Goal: Browse casually: Explore the website without a specific task or goal

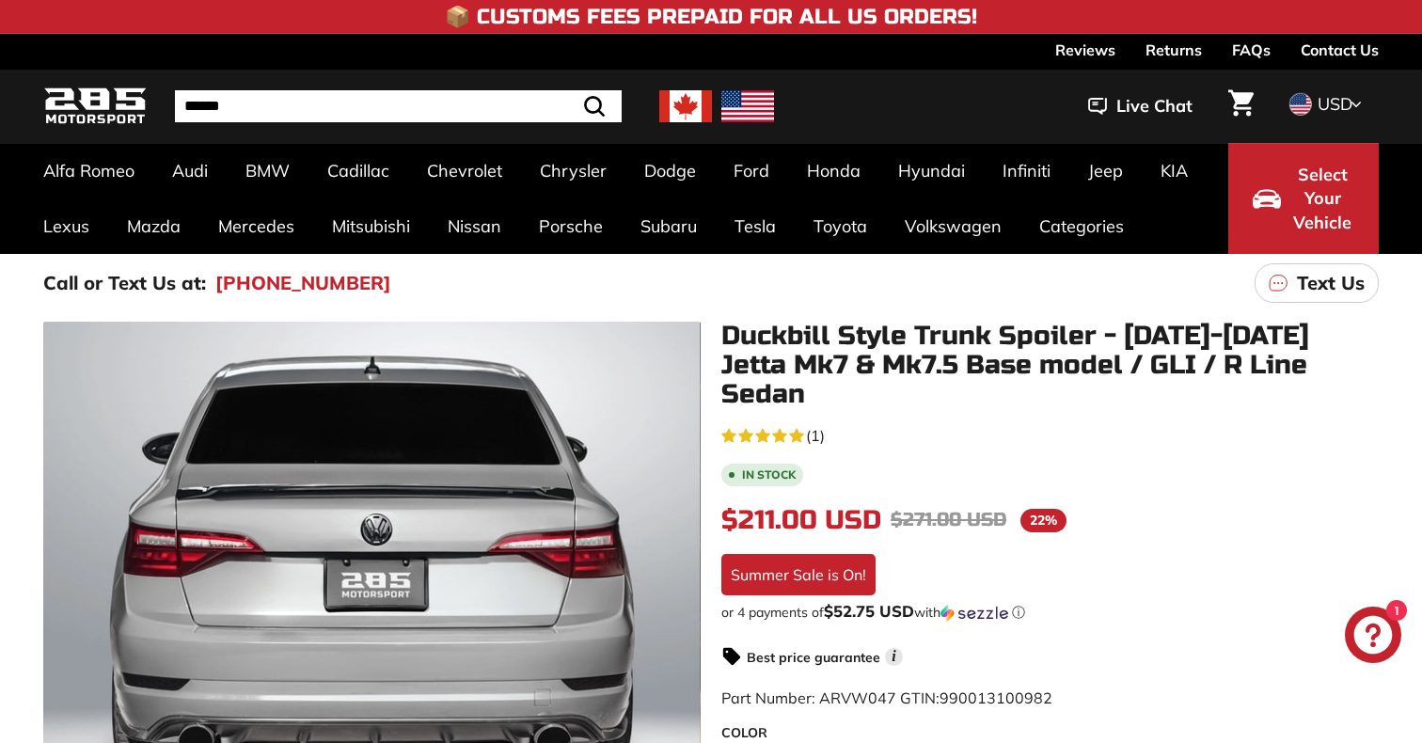
scroll to position [-1, 0]
click at [948, 293] on div "Call or Text Us at: [PHONE_NUMBER] Text Us" at bounding box center [711, 283] width 1411 height 58
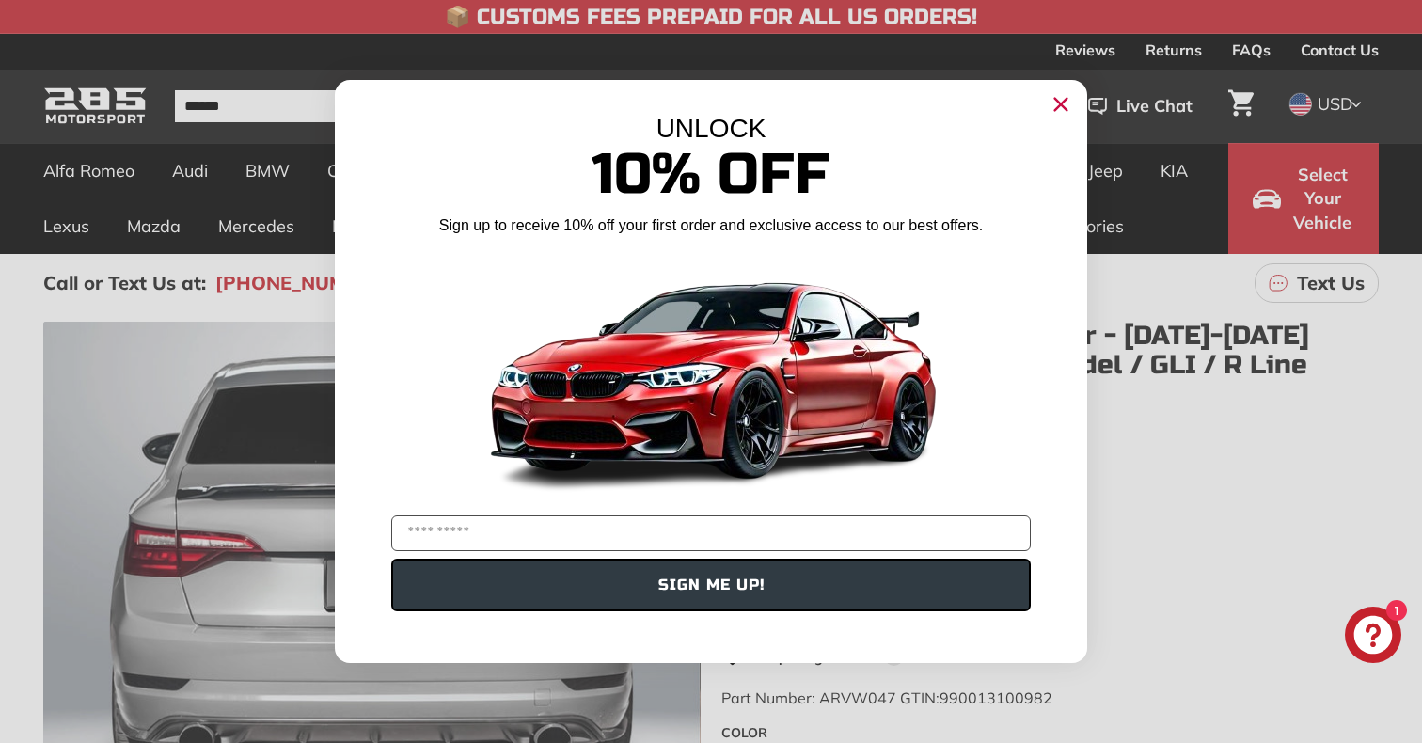
scroll to position [0, 0]
click at [1066, 105] on circle "Close dialog" at bounding box center [1061, 104] width 28 height 28
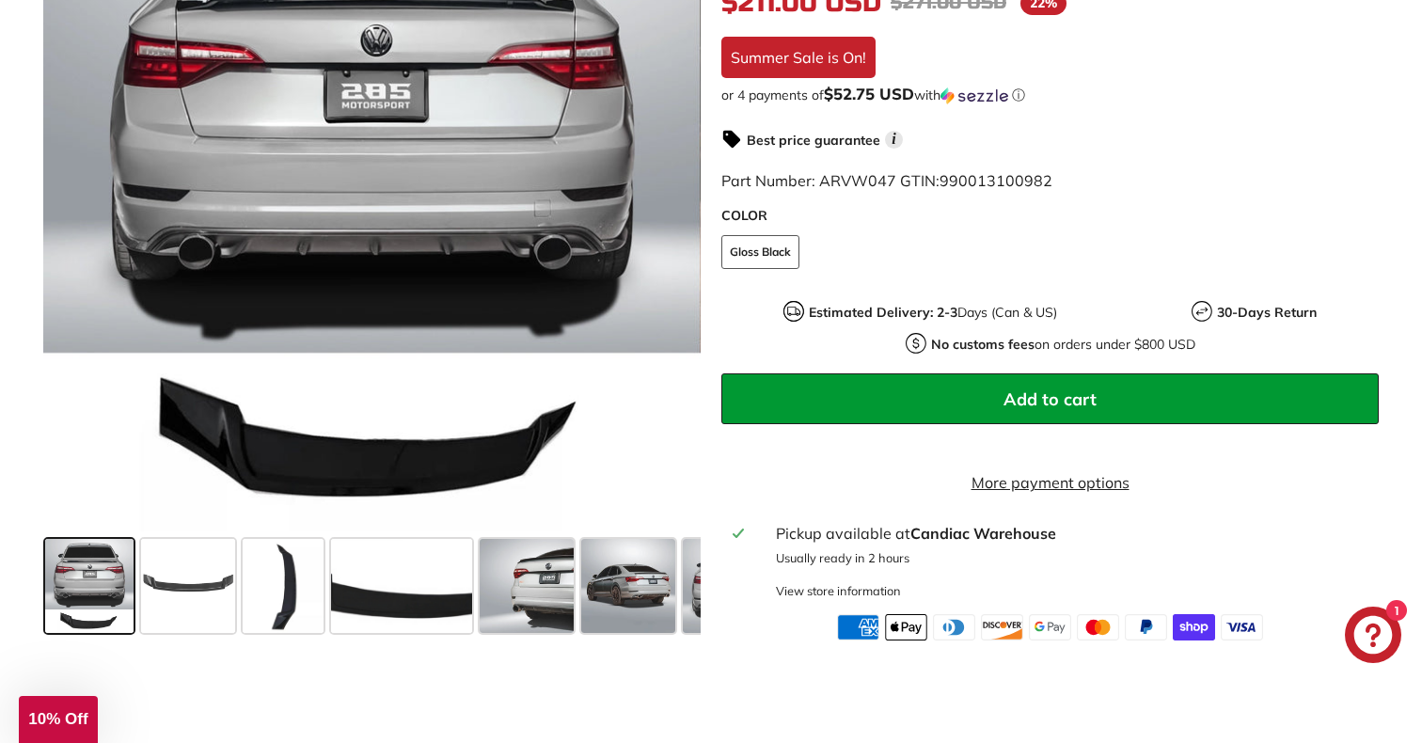
scroll to position [317, 0]
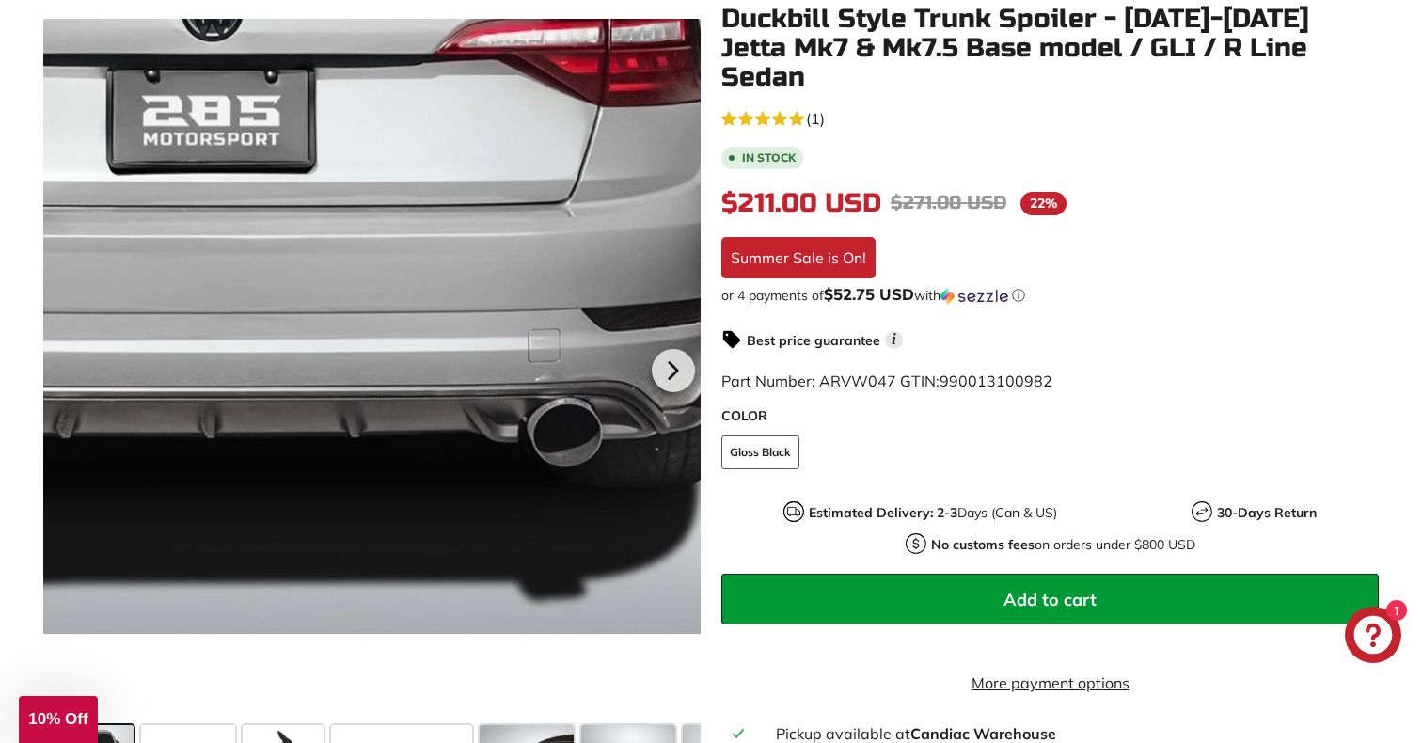
click at [472, 375] on div at bounding box center [372, 368] width 658 height 699
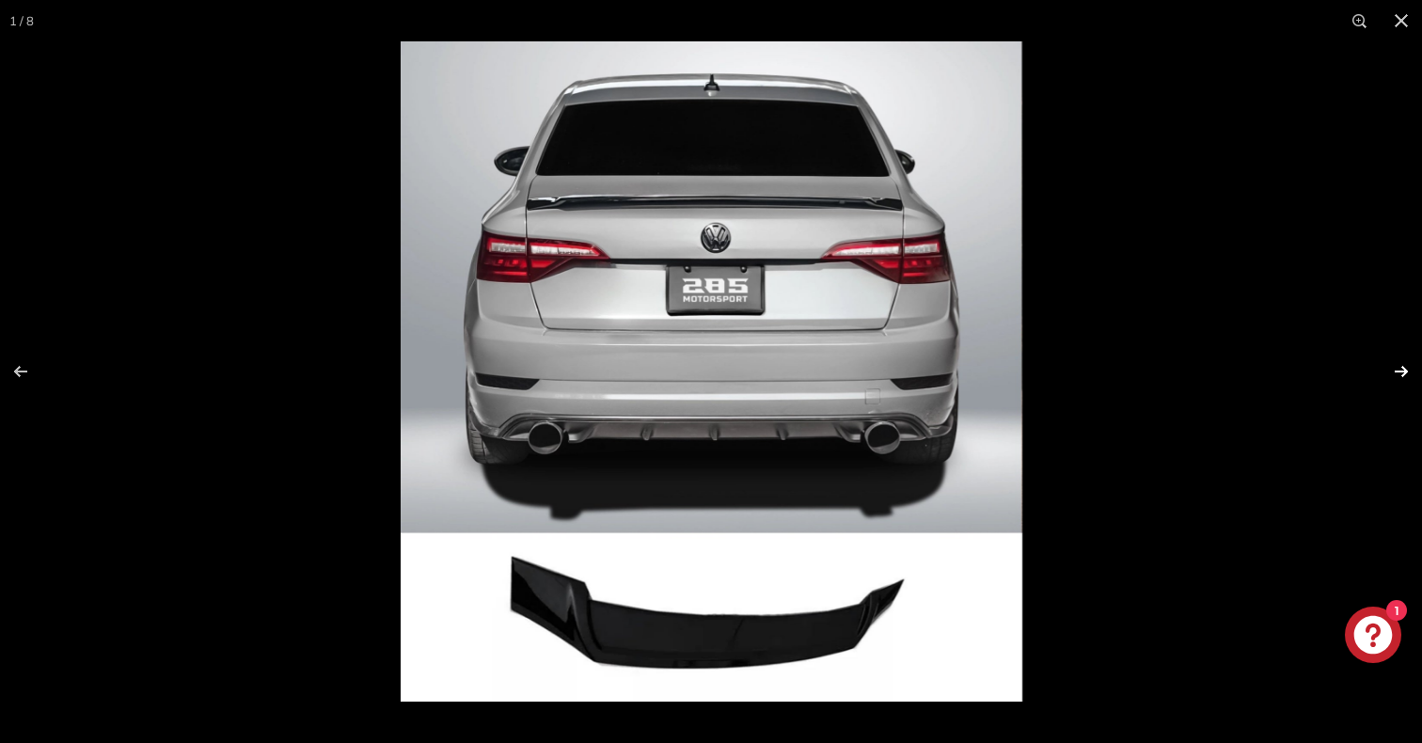
click at [1402, 370] on button at bounding box center [1389, 372] width 66 height 94
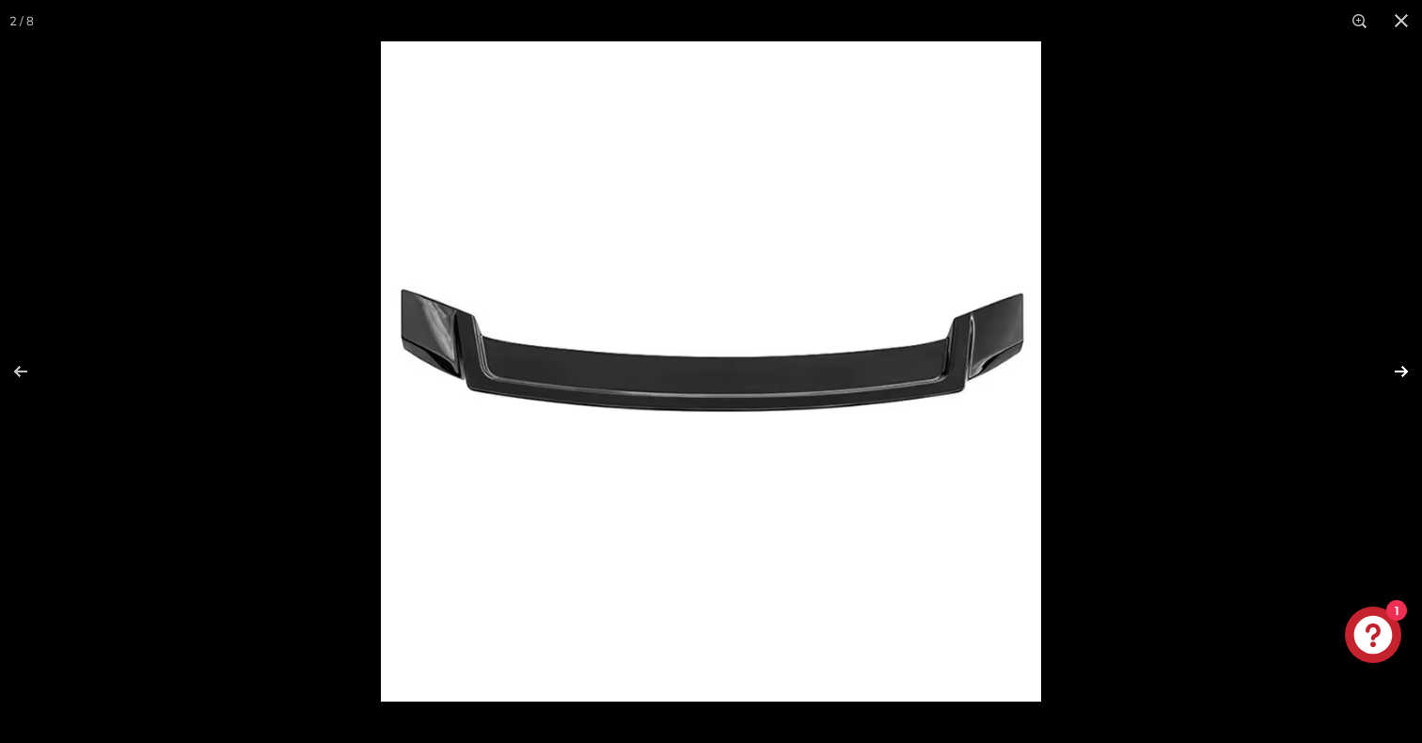
click at [1402, 370] on button at bounding box center [1389, 372] width 66 height 94
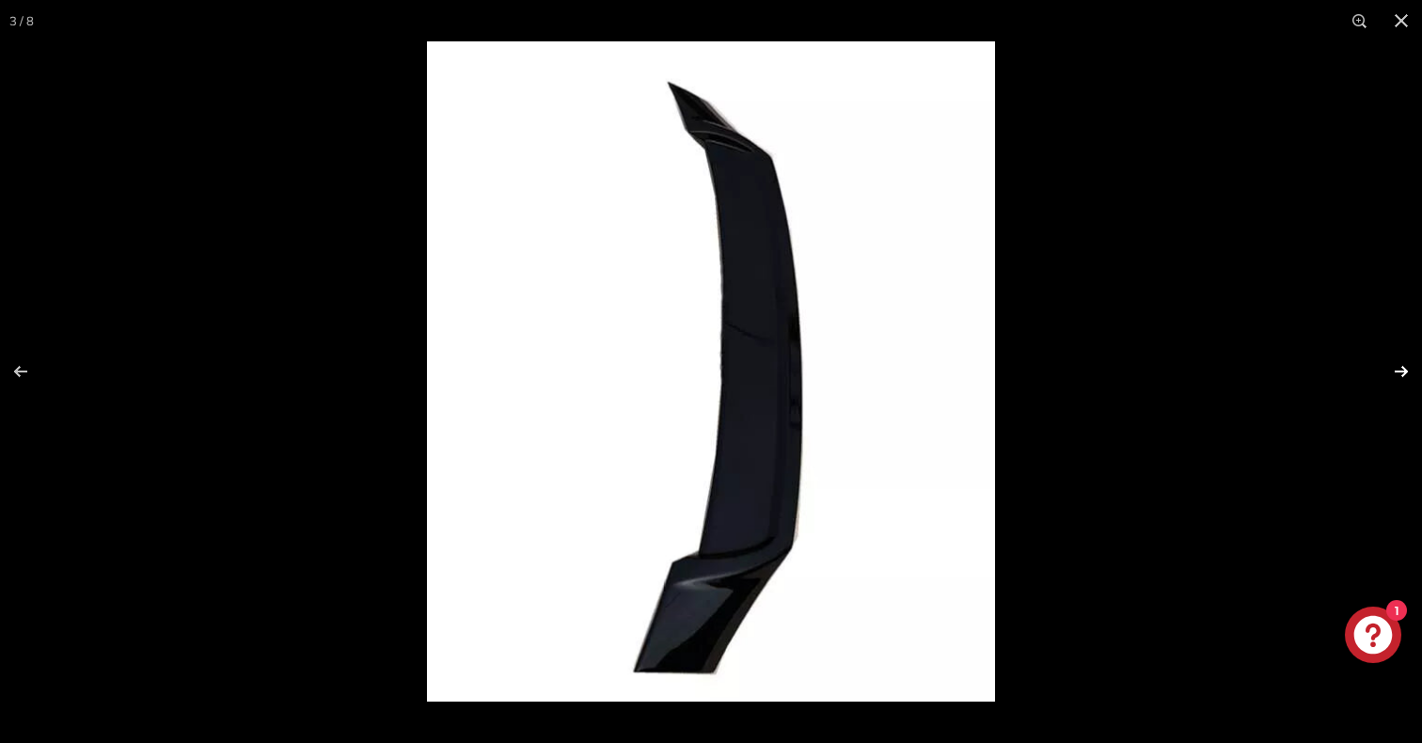
click at [1402, 370] on button at bounding box center [1389, 372] width 66 height 94
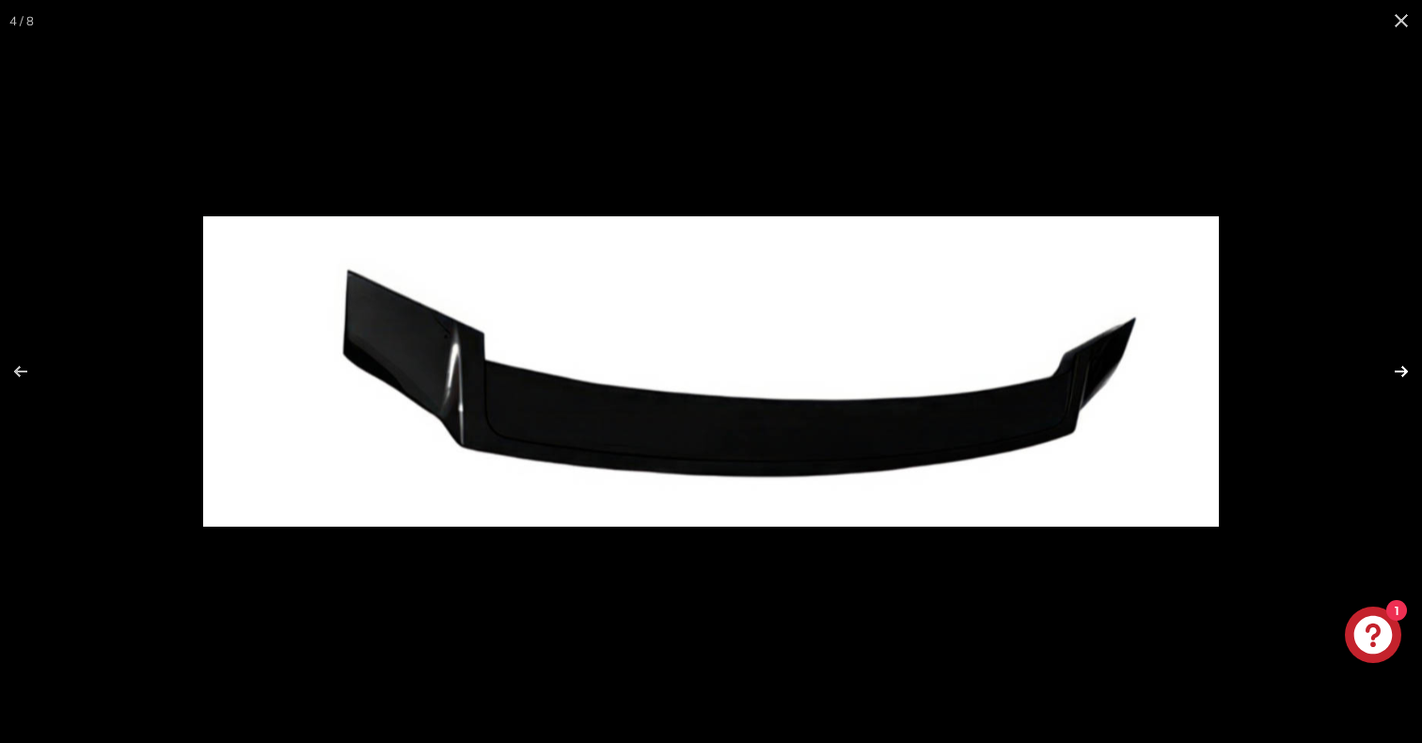
click at [1402, 370] on button at bounding box center [1389, 372] width 66 height 94
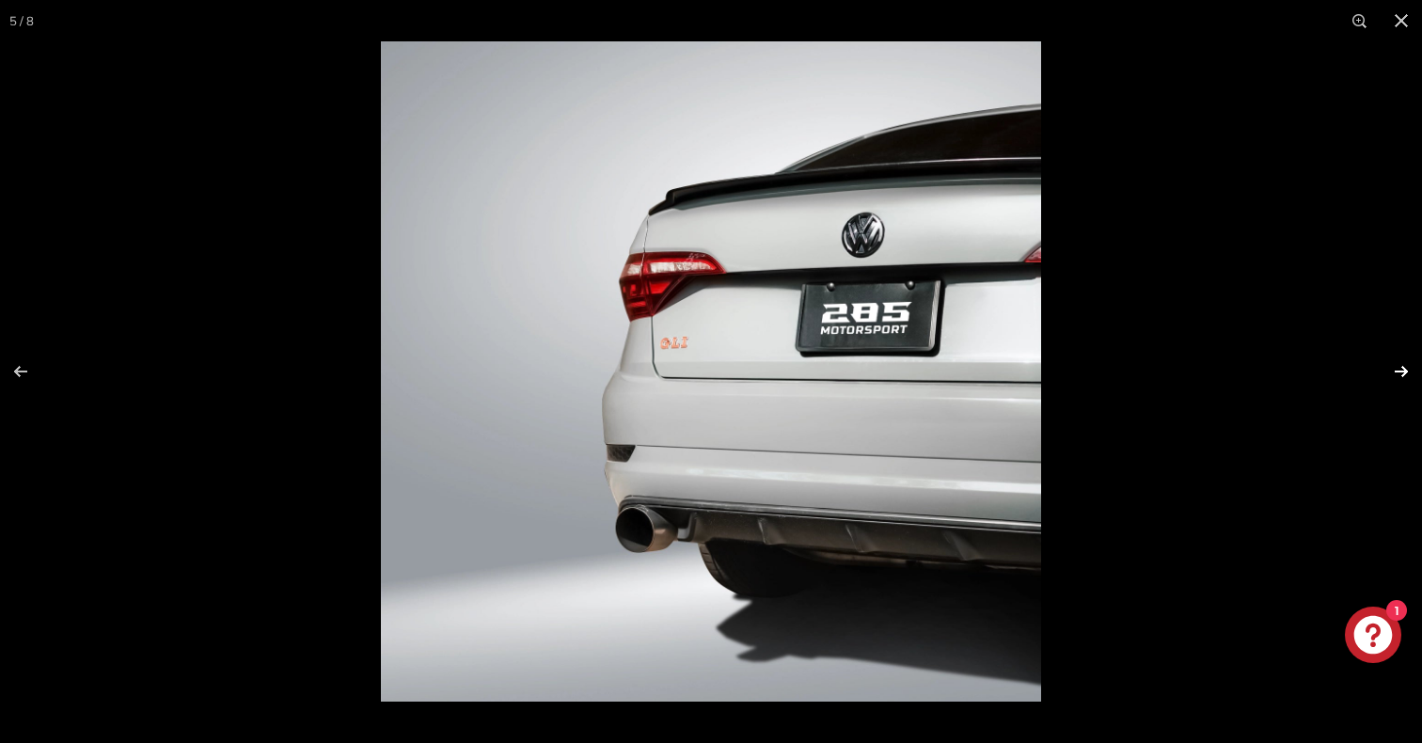
click at [1398, 373] on button at bounding box center [1389, 372] width 66 height 94
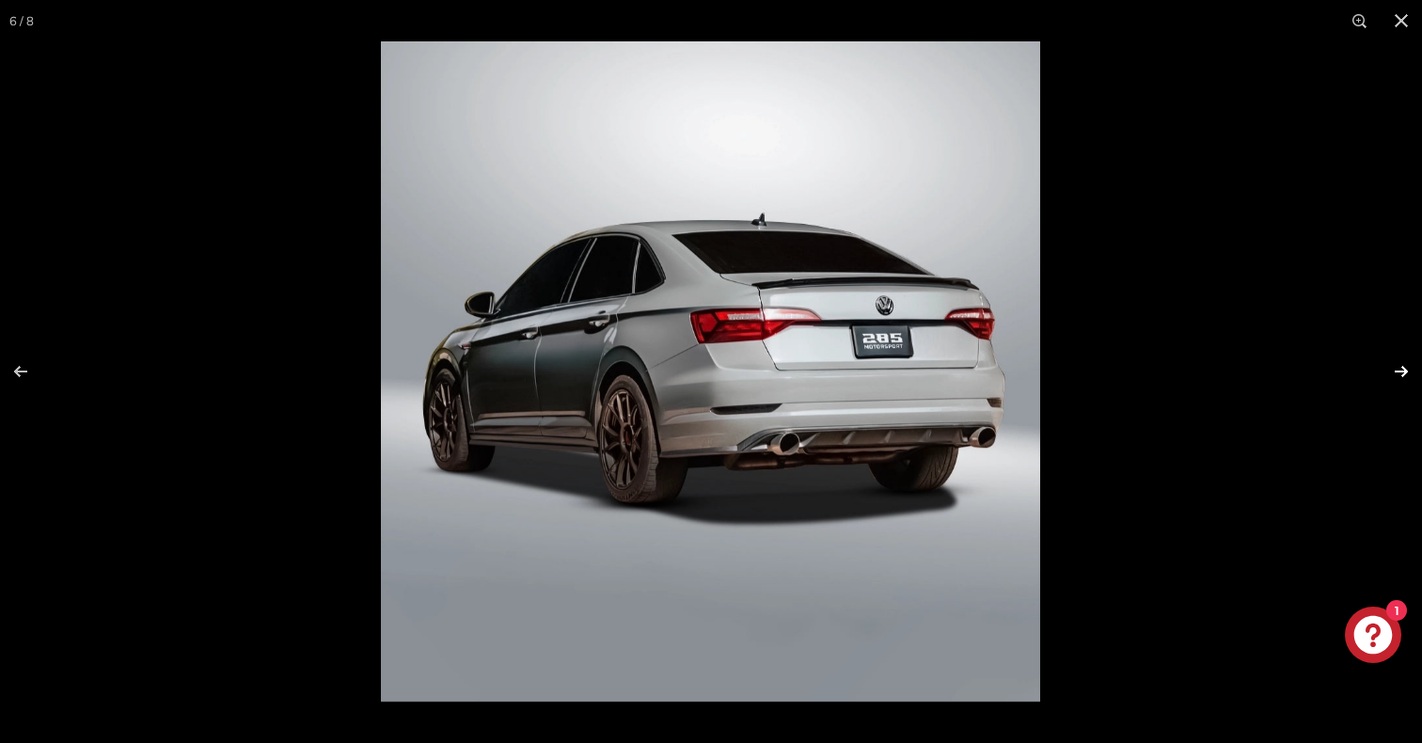
scroll to position [0, 182]
click at [1396, 369] on button at bounding box center [1389, 372] width 66 height 94
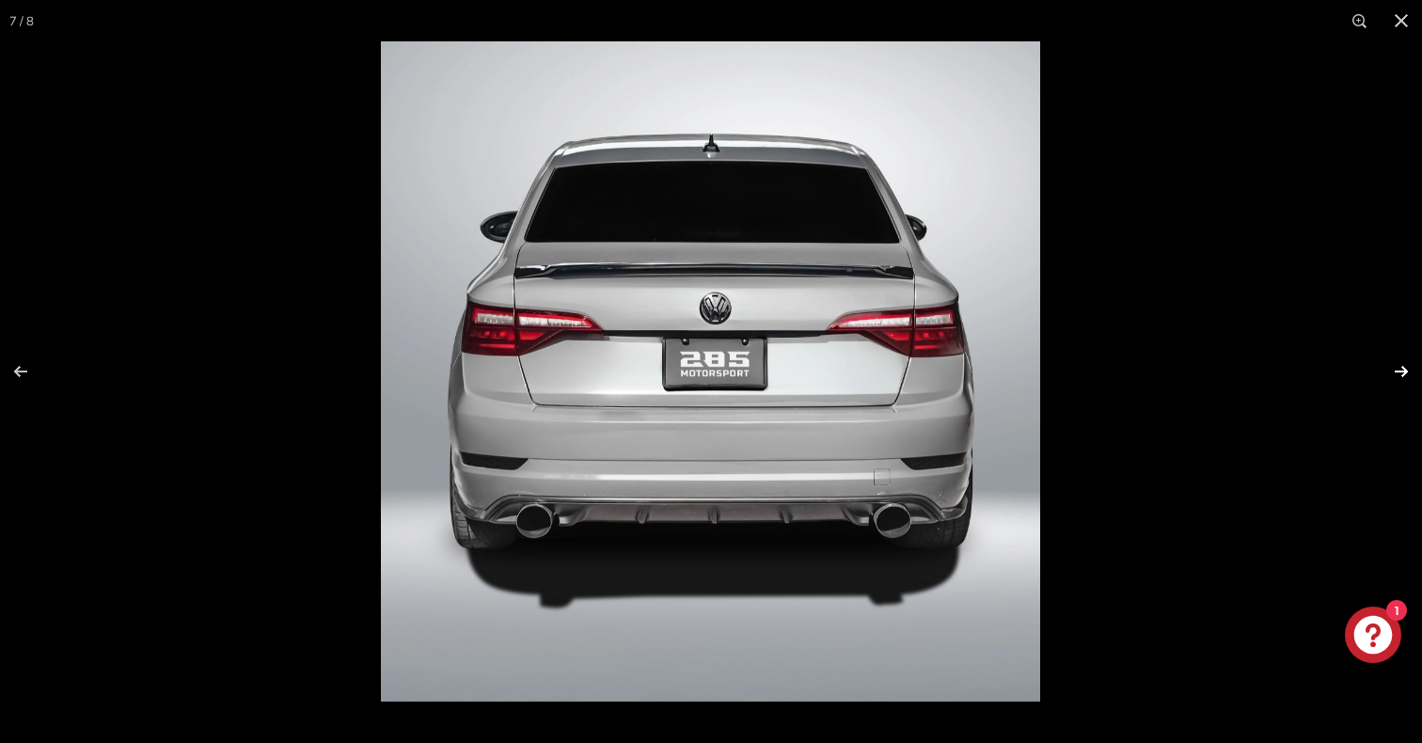
click at [1396, 369] on button at bounding box center [1389, 372] width 66 height 94
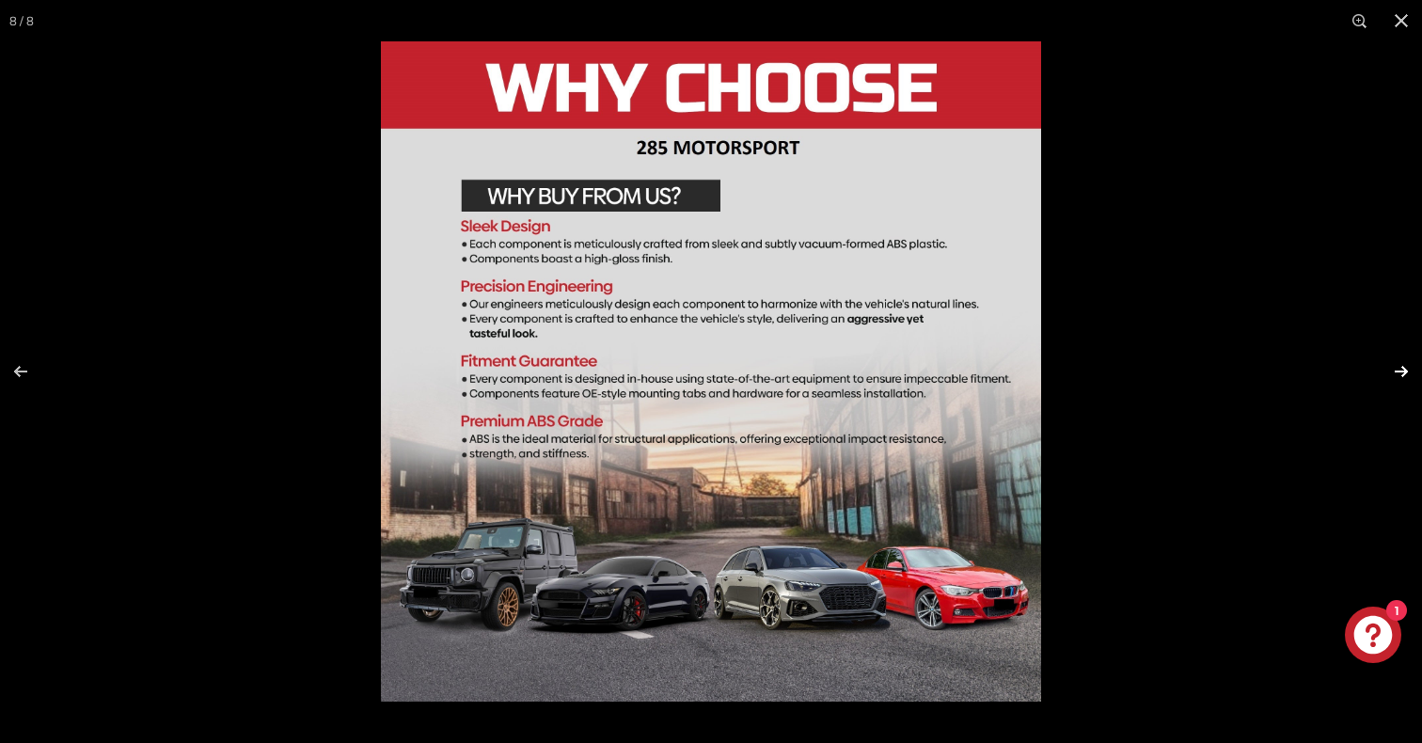
click at [1396, 369] on button at bounding box center [1389, 372] width 66 height 94
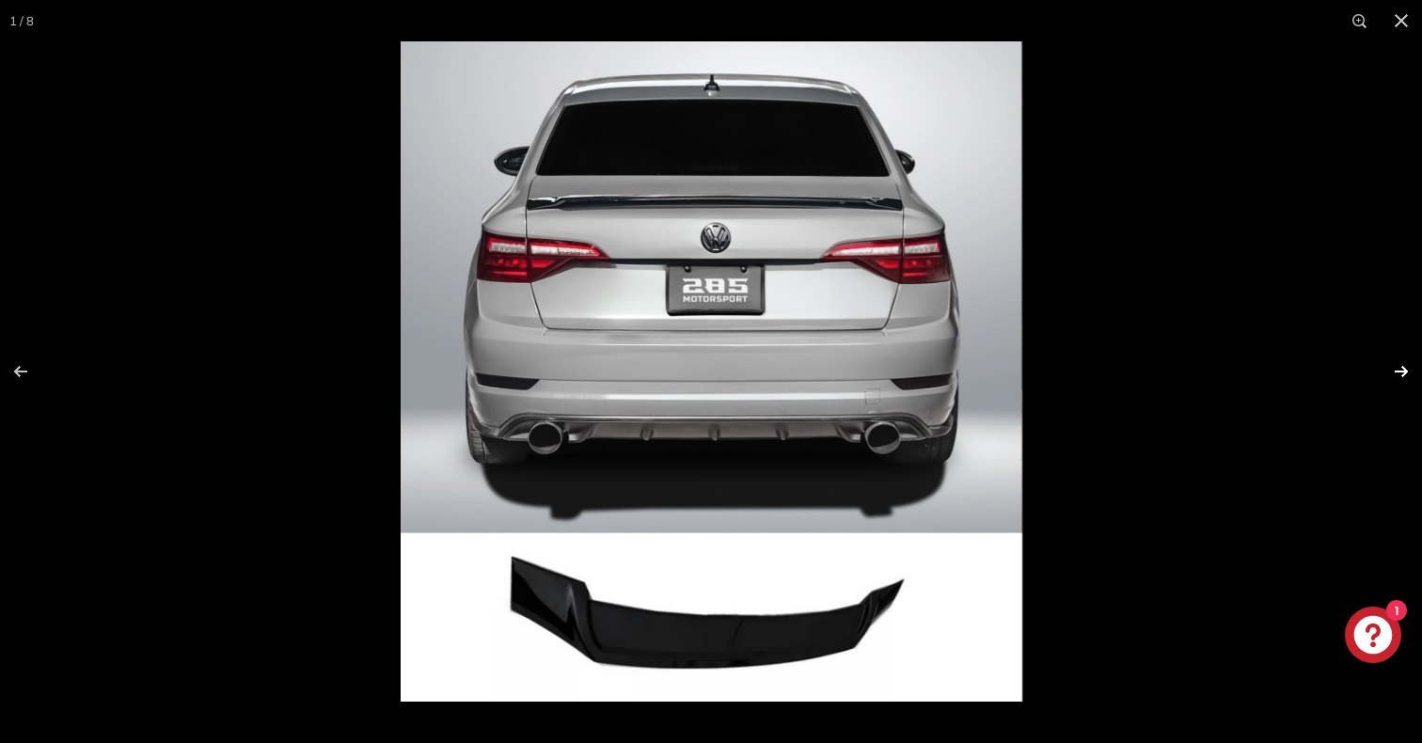
scroll to position [0, 0]
click at [1402, 23] on button at bounding box center [1401, 20] width 41 height 41
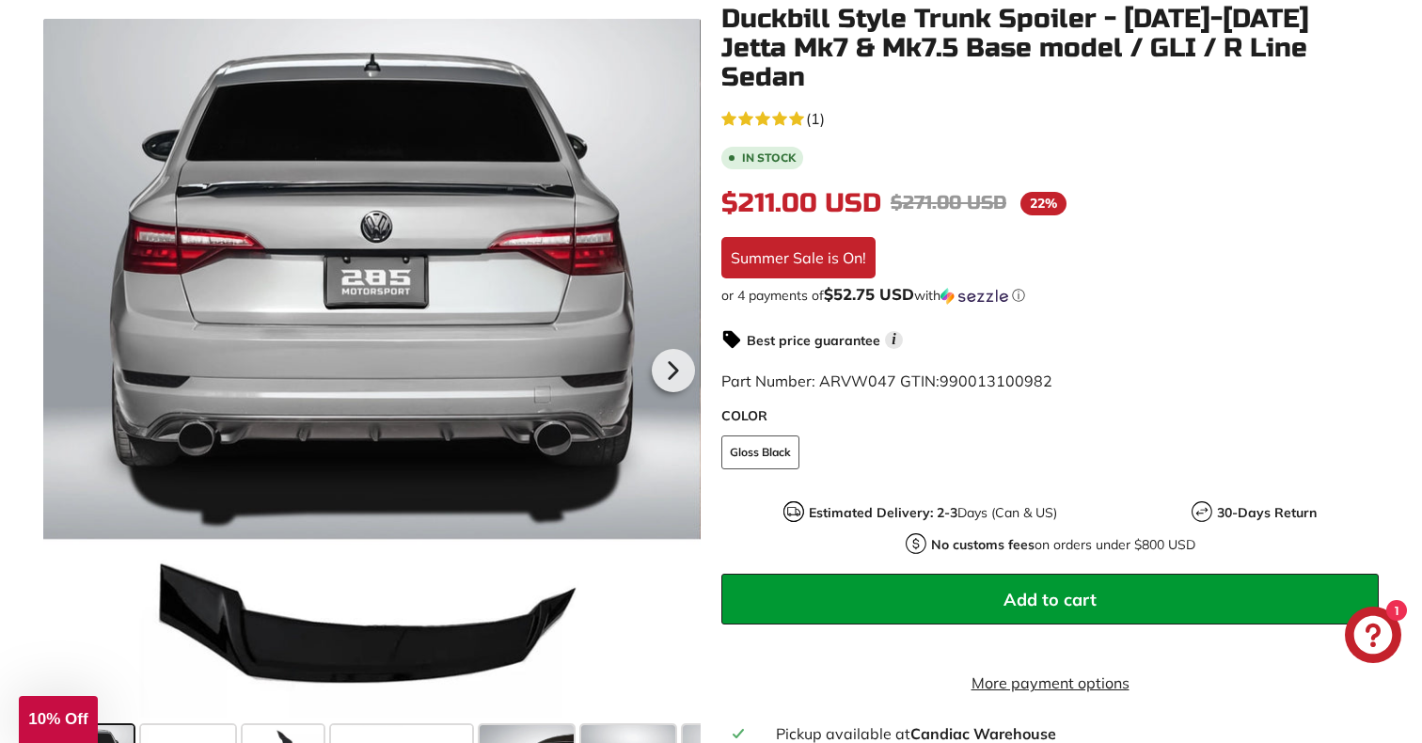
click at [1148, 248] on div "5.0 rating (1 votes) (1) In stock $211.00 USD $211.00 Regular price $271.00 USD…" at bounding box center [1050, 473] width 658 height 736
